Goal: Task Accomplishment & Management: Use online tool/utility

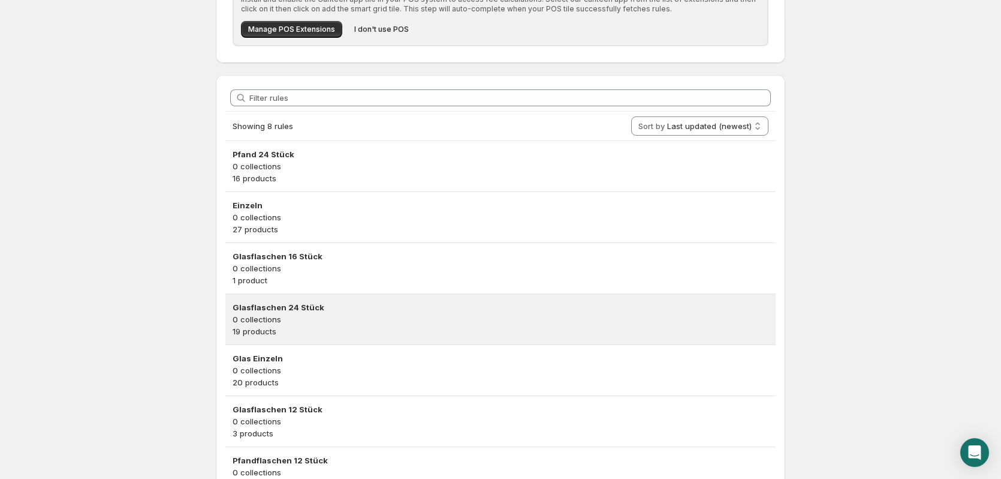
scroll to position [180, 0]
click at [341, 306] on h3 "Glasflaschen 24 Stück" at bounding box center [501, 306] width 536 height 12
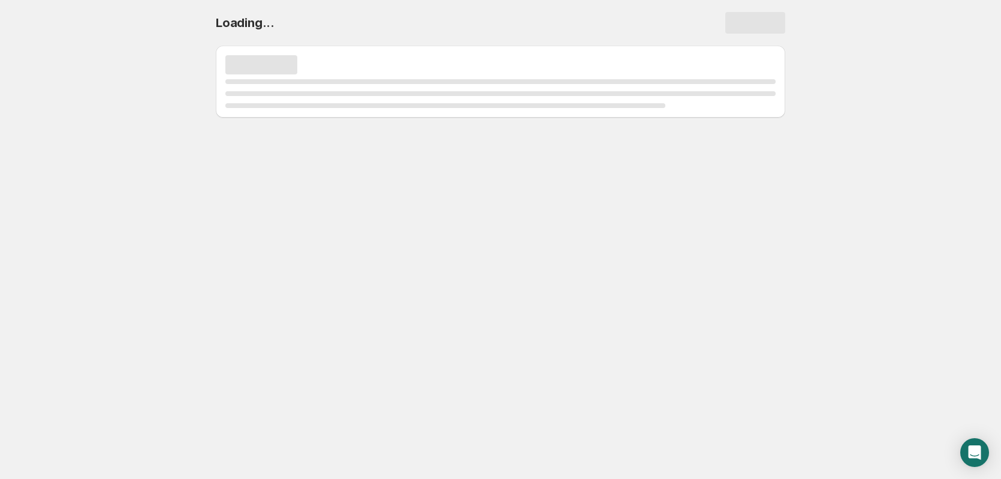
scroll to position [0, 0]
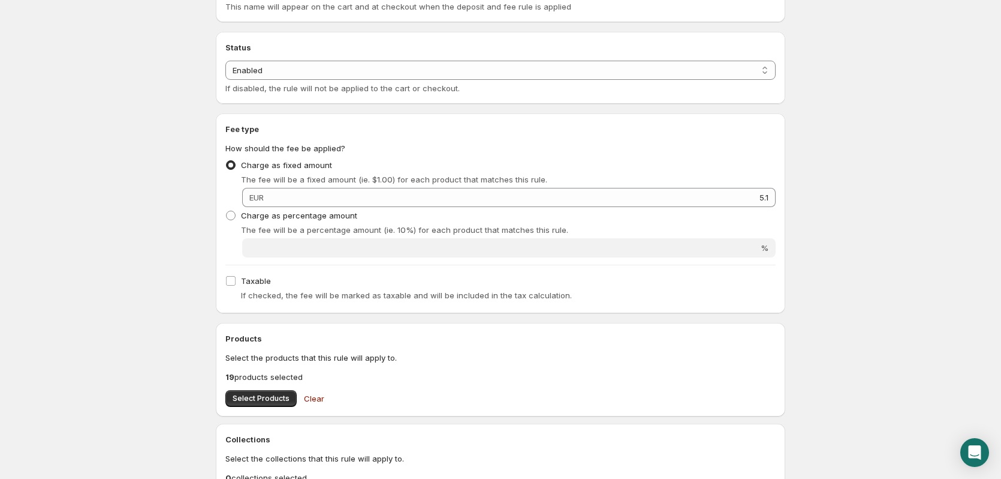
scroll to position [240, 0]
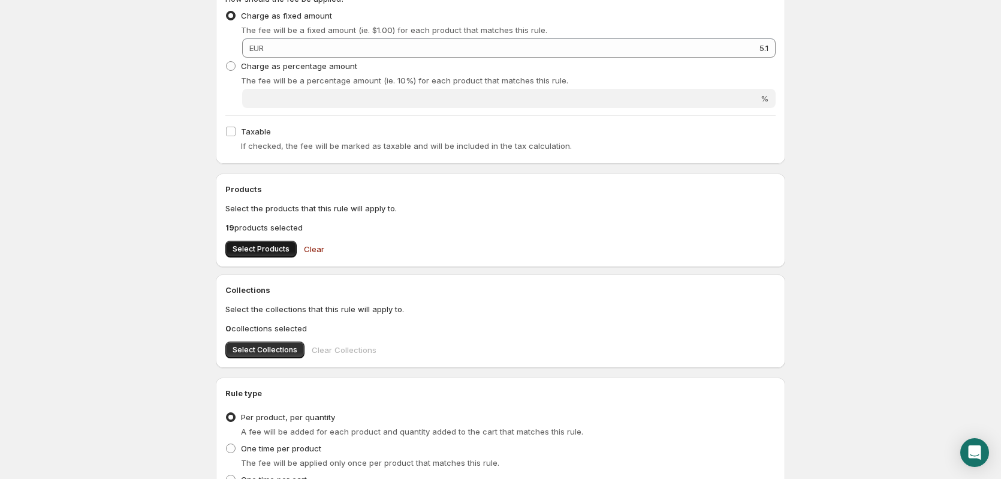
click at [263, 245] on span "Select Products" at bounding box center [261, 249] width 57 height 10
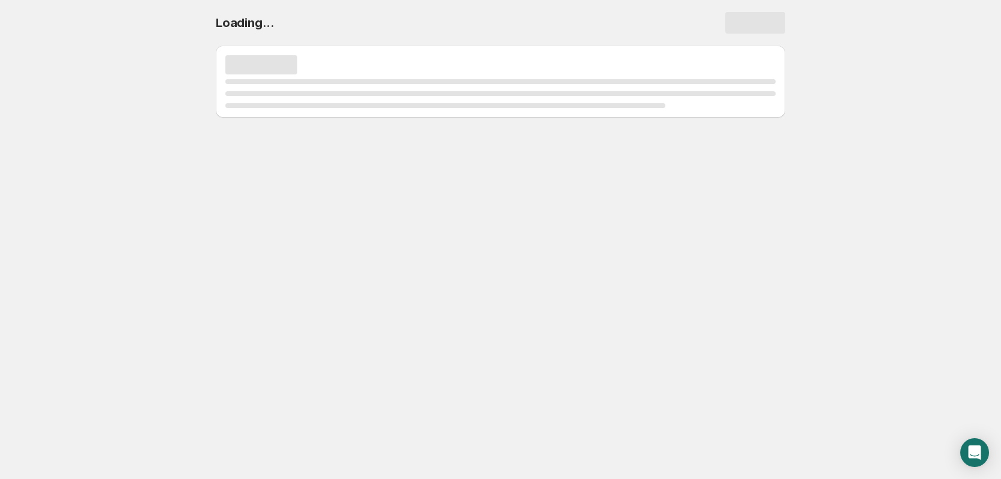
scroll to position [0, 0]
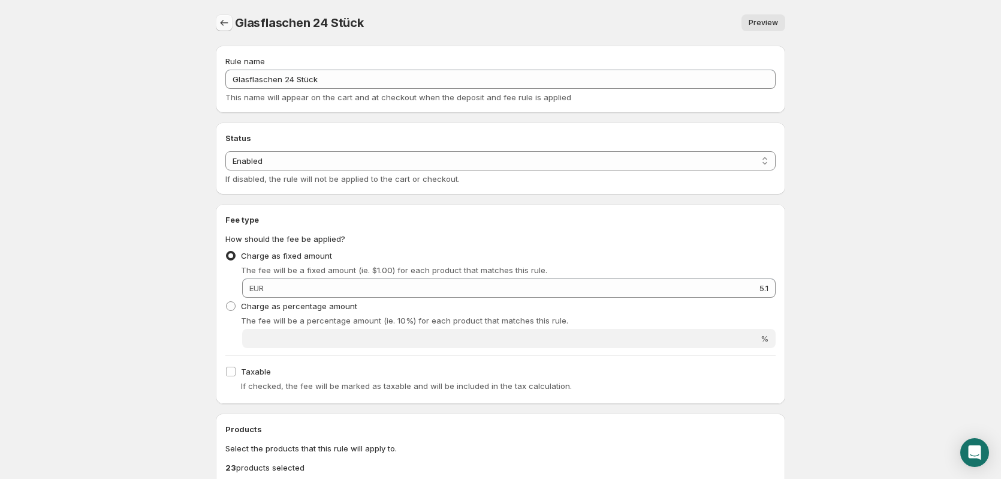
click at [230, 18] on icon "Settings" at bounding box center [224, 23] width 12 height 12
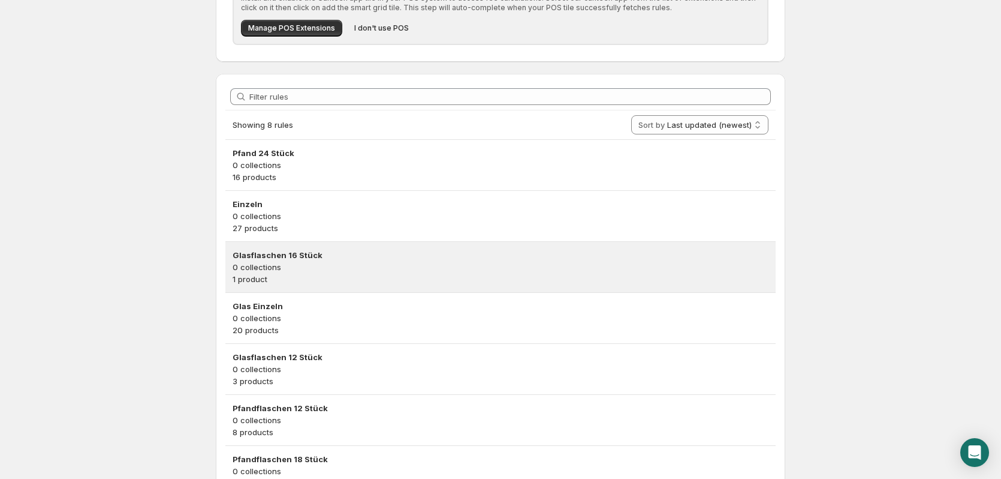
scroll to position [240, 0]
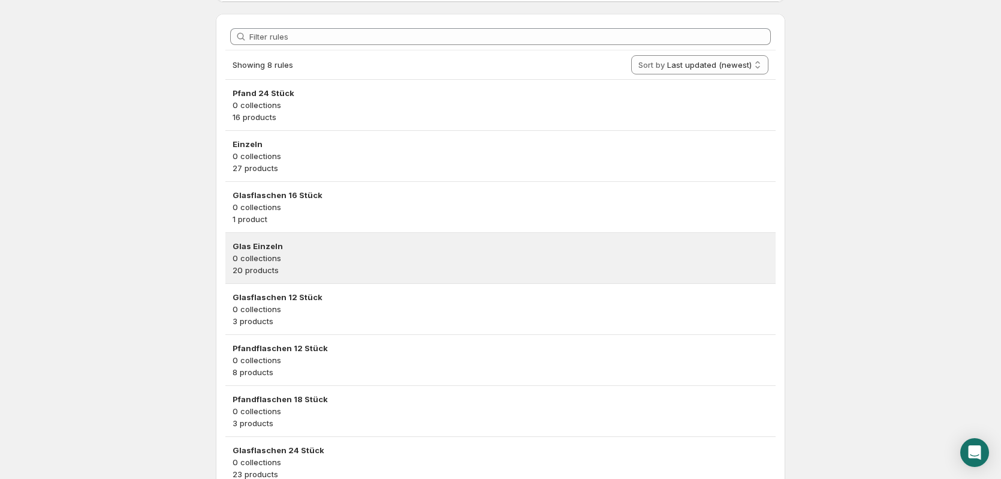
click at [285, 243] on h3 "Glas Einzeln" at bounding box center [501, 246] width 536 height 12
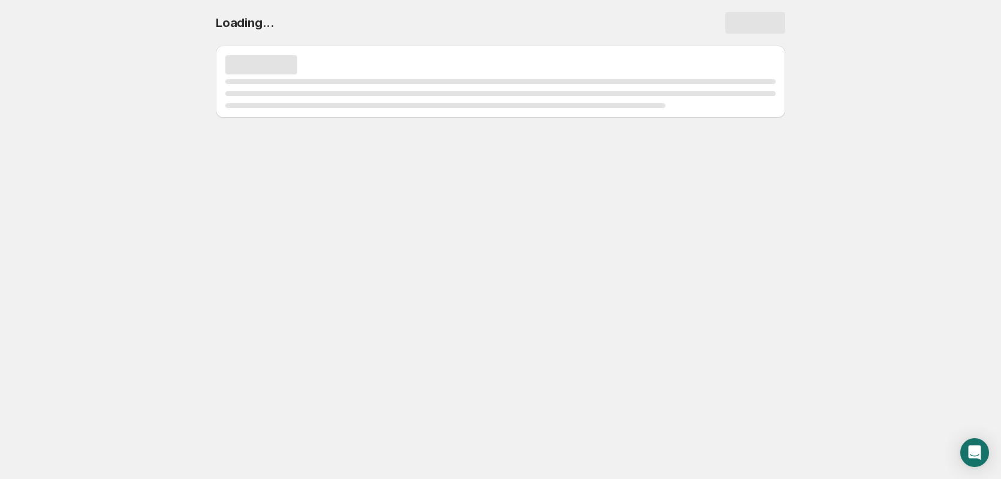
scroll to position [0, 0]
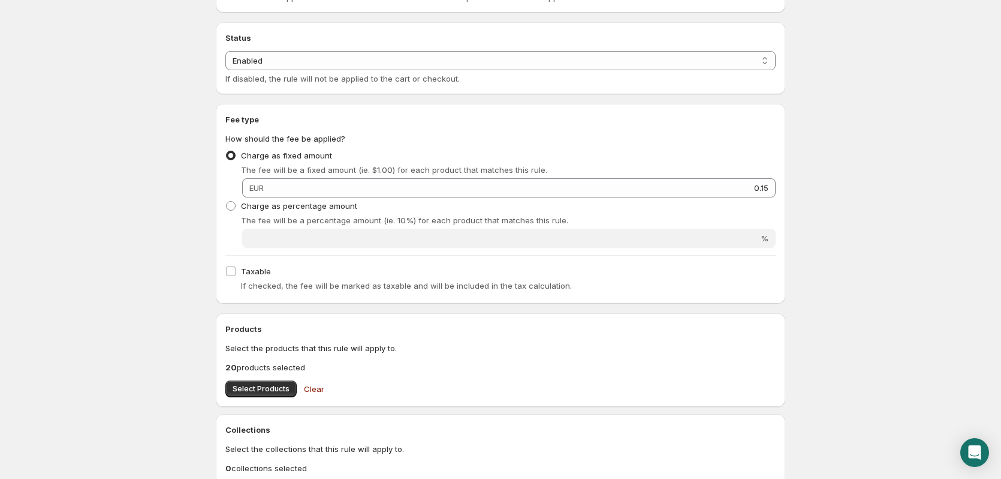
scroll to position [120, 0]
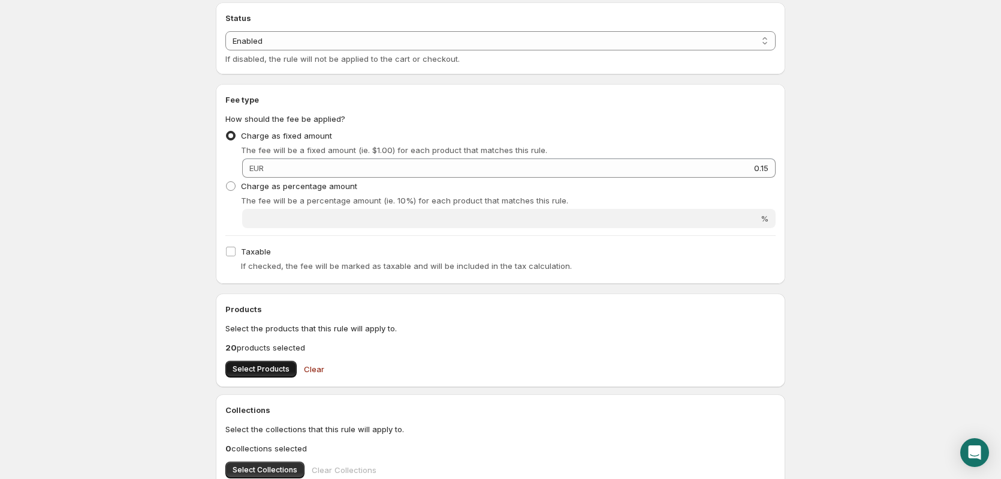
click at [266, 363] on button "Select Products" at bounding box center [260, 368] width 71 height 17
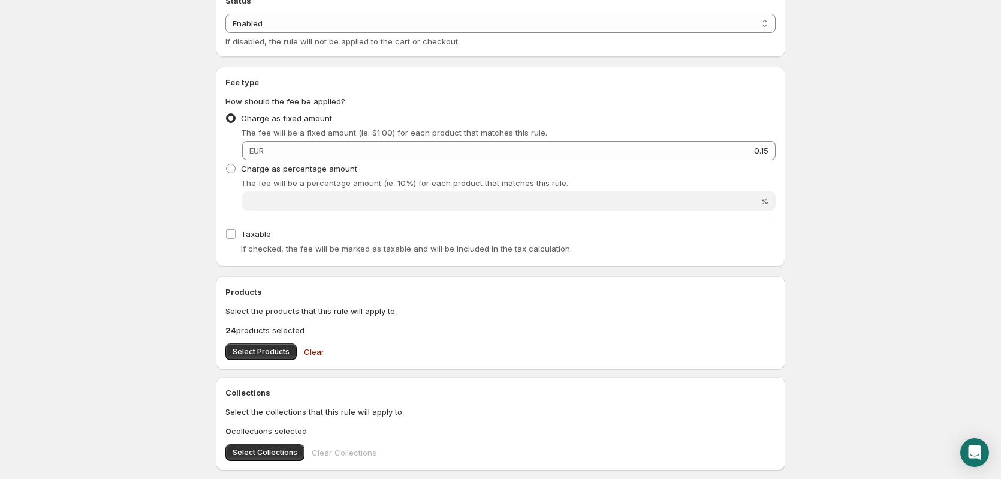
scroll to position [0, 0]
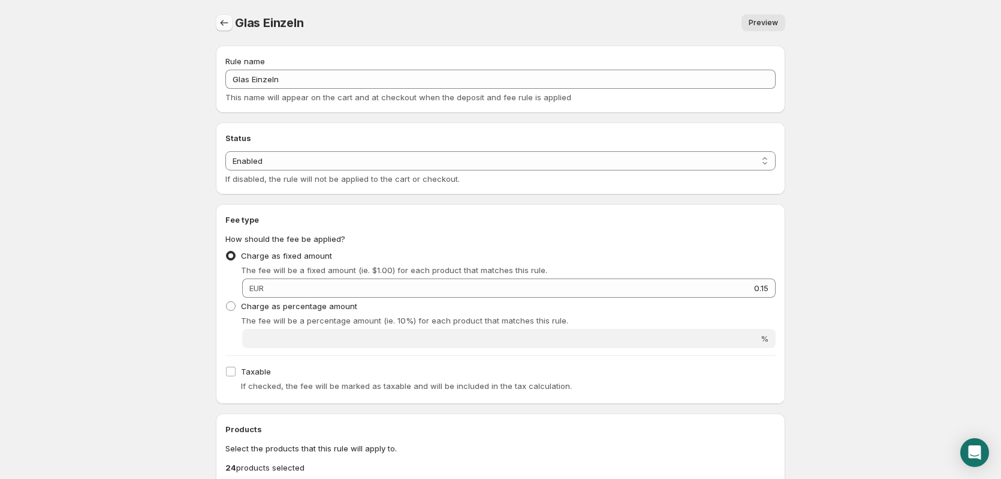
click at [228, 22] on icon "Settings" at bounding box center [224, 23] width 12 height 12
